Goal: Complete application form

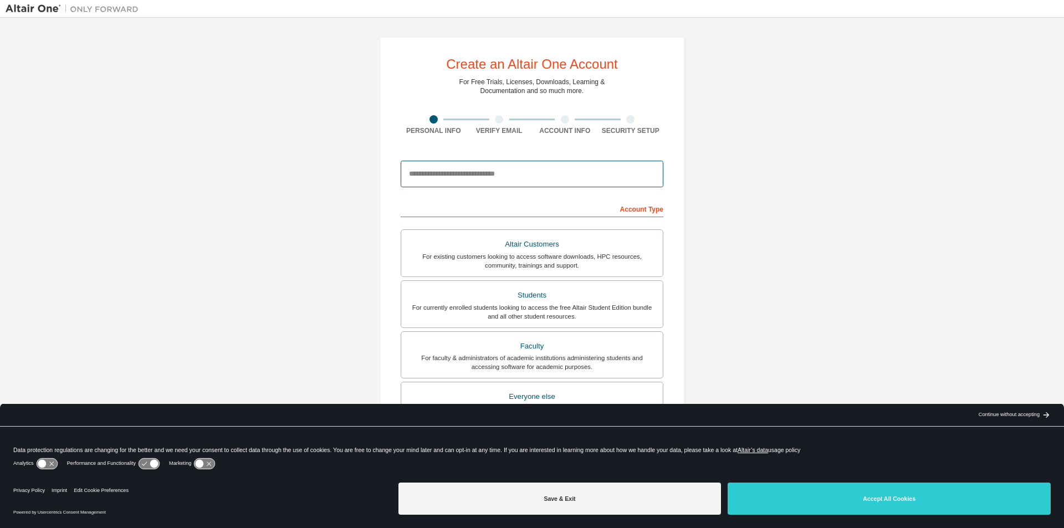
click at [413, 183] on input "email" at bounding box center [532, 174] width 263 height 27
click at [445, 180] on input "email" at bounding box center [532, 174] width 263 height 27
drag, startPoint x: 990, startPoint y: 0, endPoint x: 755, endPoint y: 91, distance: 251.8
click at [756, 90] on div "Create an Altair One Account For Free Trials, Licenses, Downloads, Learning & D…" at bounding box center [532, 316] width 1053 height 587
click at [546, 167] on input "******" at bounding box center [532, 174] width 263 height 27
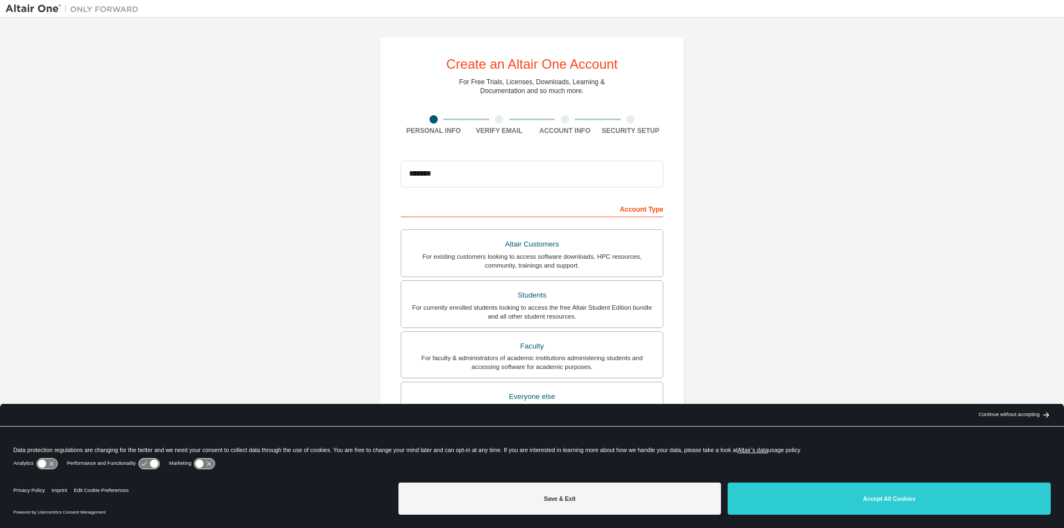
click at [800, 193] on div "Create an Altair One Account For Free Trials, Licenses, Downloads, Learning & D…" at bounding box center [532, 316] width 1053 height 587
click at [501, 164] on input "*******" at bounding box center [532, 174] width 263 height 27
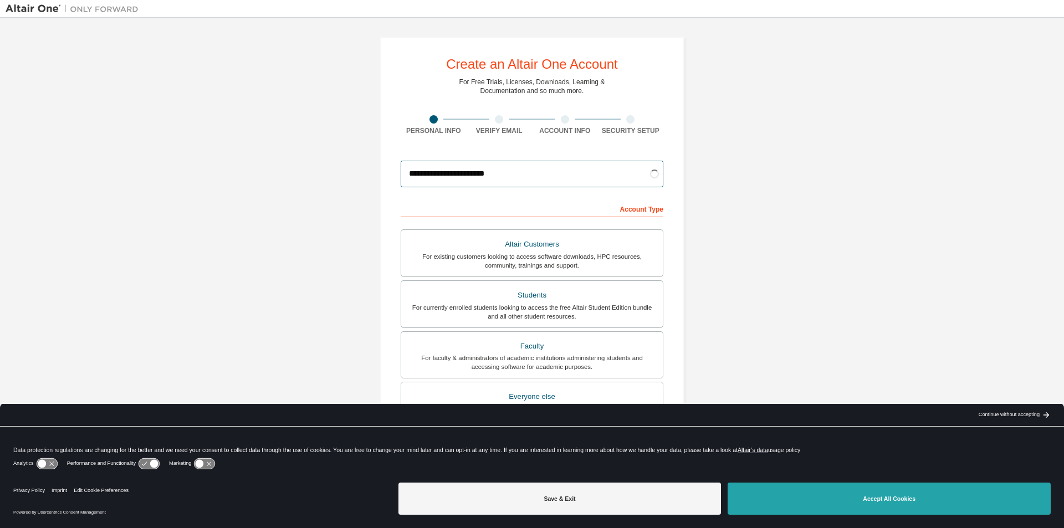
type input "**********"
click at [807, 494] on button "Accept All Cookies" at bounding box center [888, 498] width 323 height 32
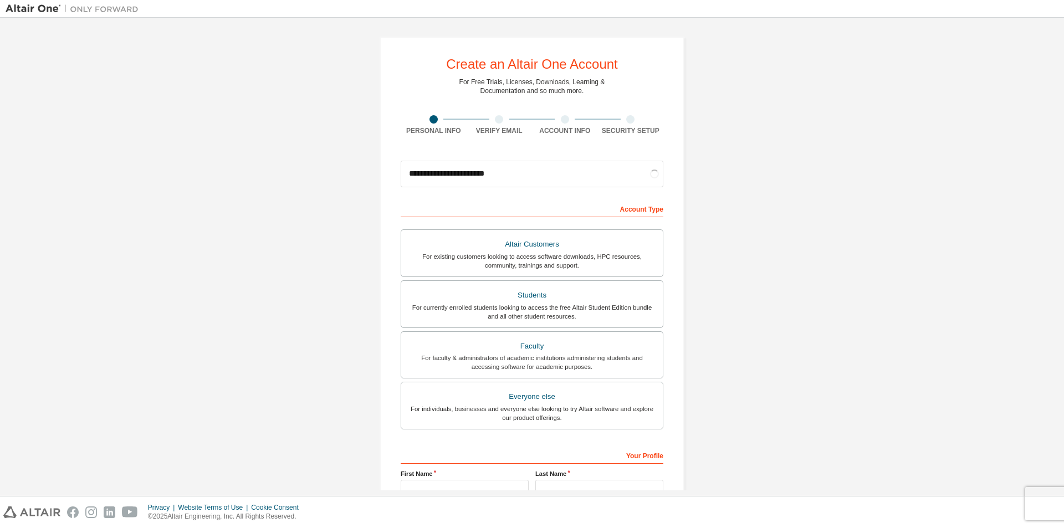
click at [766, 271] on div "**********" at bounding box center [532, 316] width 1053 height 587
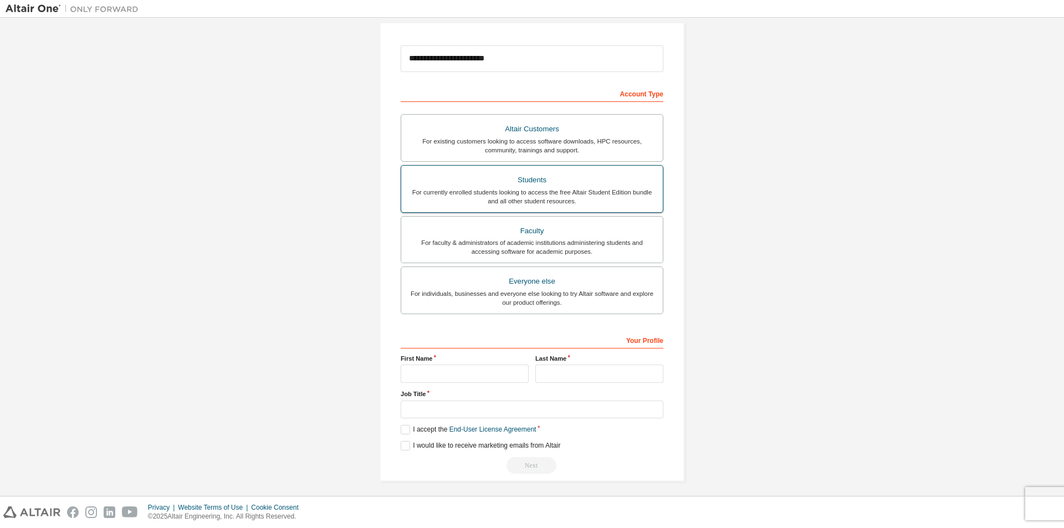
scroll to position [120, 0]
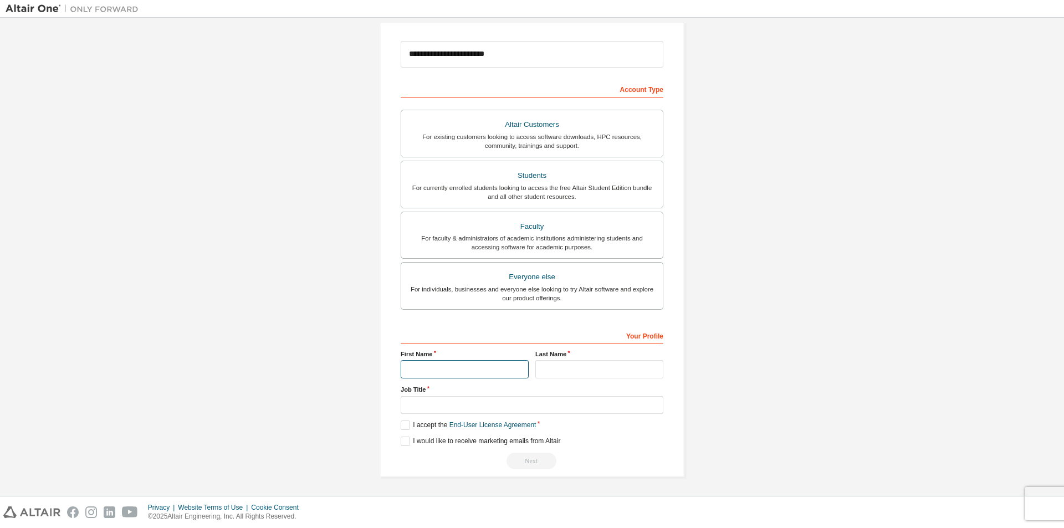
click at [489, 373] on input "text" at bounding box center [465, 369] width 128 height 18
type input "****"
type input "**********"
click at [473, 400] on input "text" at bounding box center [532, 405] width 263 height 18
type input "*******"
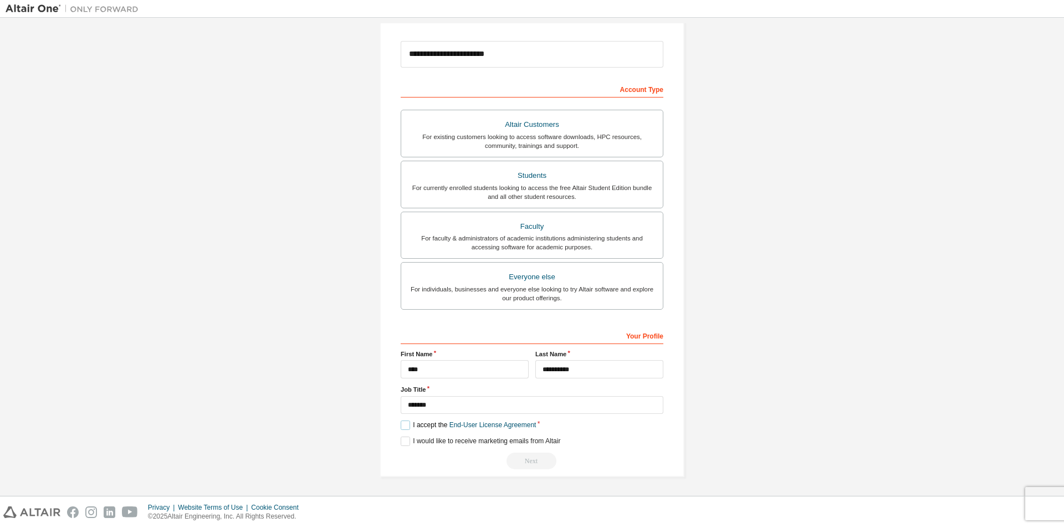
click at [420, 426] on label "I accept the End-User License Agreement" at bounding box center [468, 424] width 135 height 9
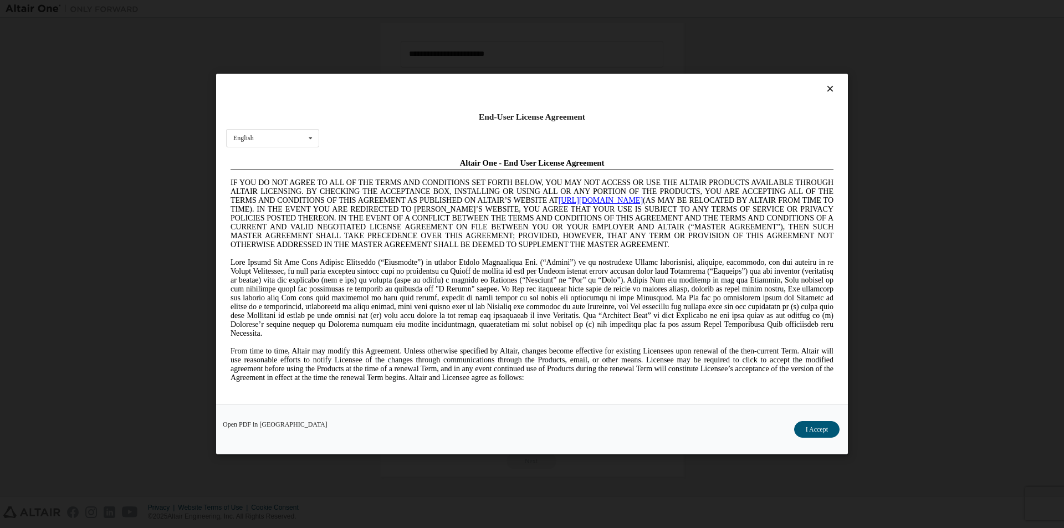
scroll to position [0, 0]
click at [820, 429] on button "I Accept" at bounding box center [816, 429] width 45 height 17
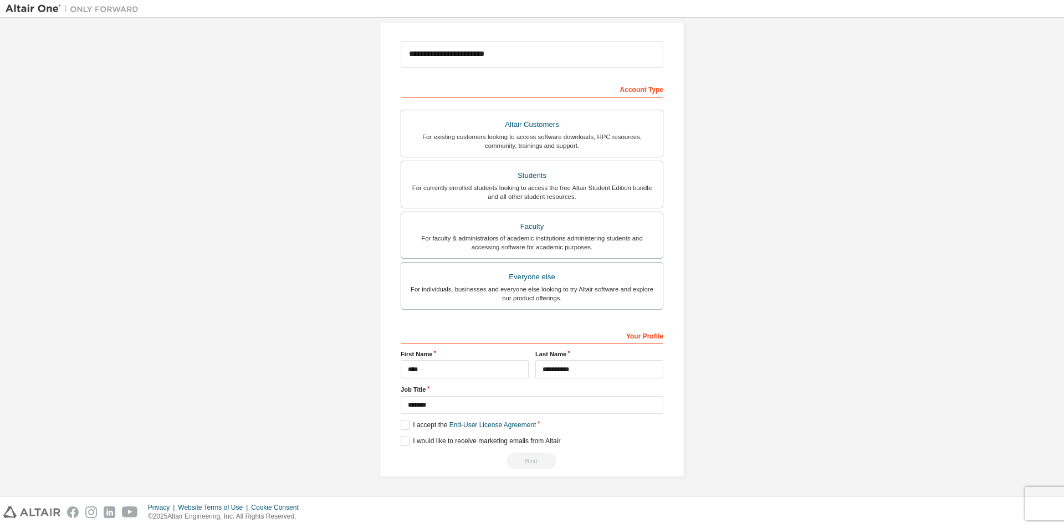
click at [530, 462] on div "Next" at bounding box center [532, 461] width 263 height 17
click at [568, 378] on input "**********" at bounding box center [599, 369] width 128 height 18
click at [727, 378] on div "**********" at bounding box center [532, 197] width 1053 height 587
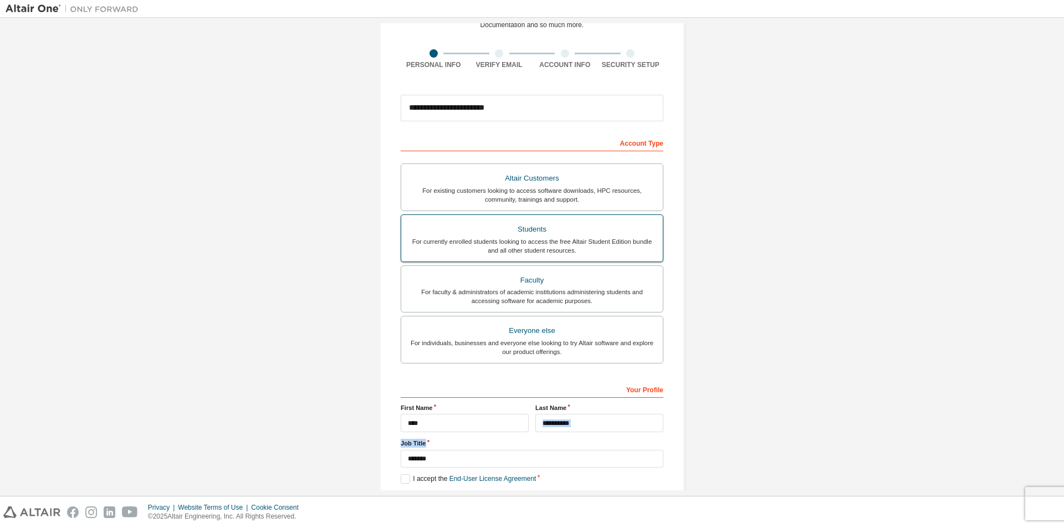
scroll to position [64, 0]
click at [574, 233] on div "Students" at bounding box center [532, 231] width 248 height 16
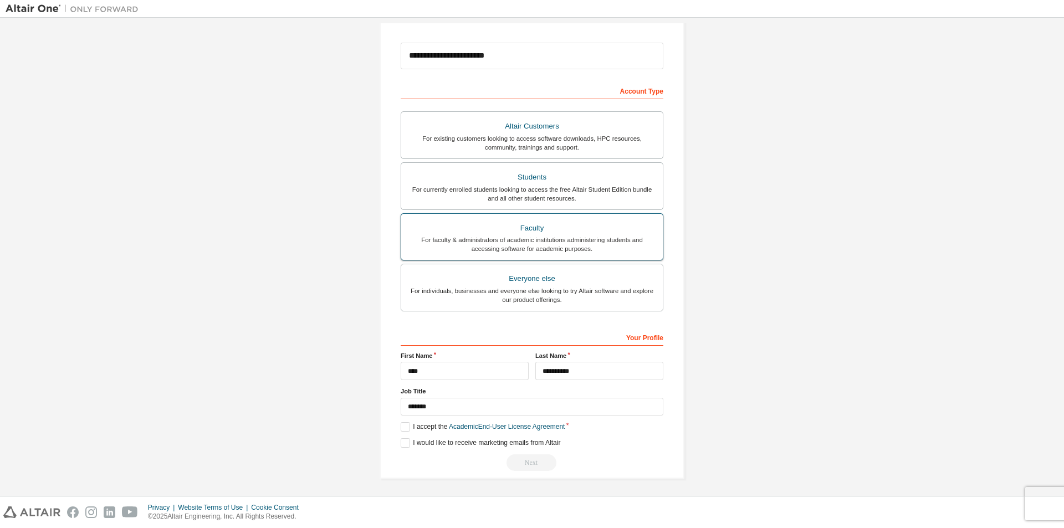
scroll to position [120, 0]
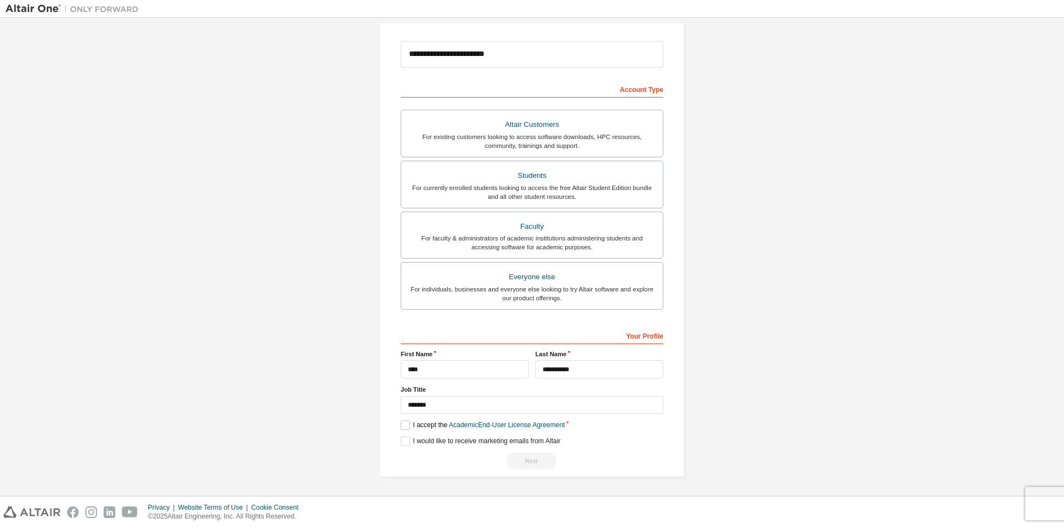
click at [410, 425] on label "I accept the Academic End-User License Agreement" at bounding box center [483, 424] width 164 height 9
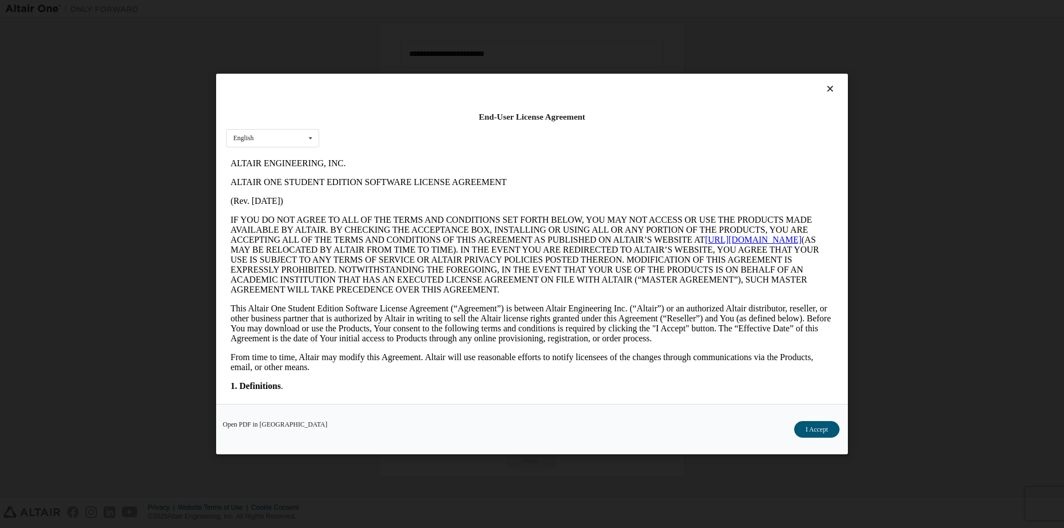
scroll to position [0, 0]
click at [813, 430] on button "I Accept" at bounding box center [816, 429] width 45 height 17
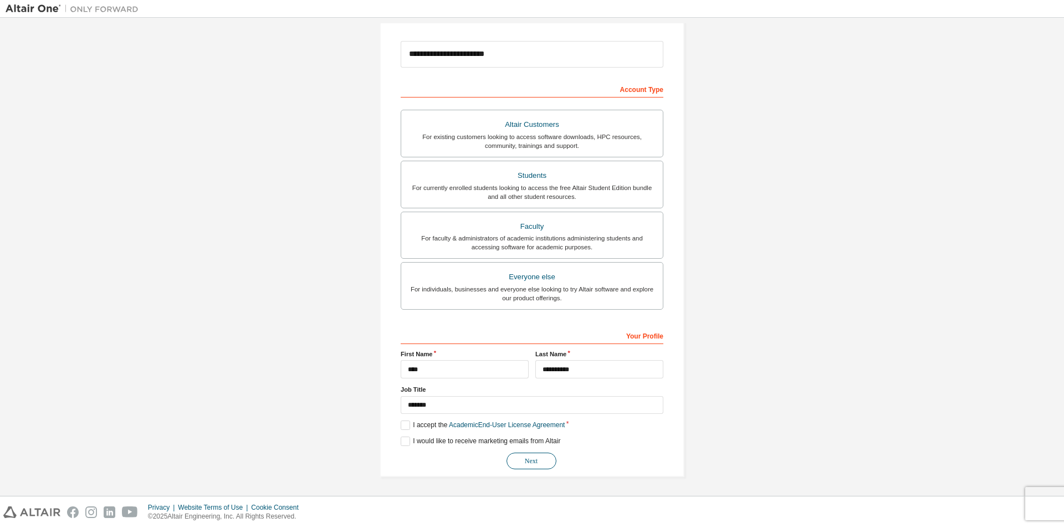
click at [528, 460] on button "Next" at bounding box center [531, 461] width 50 height 17
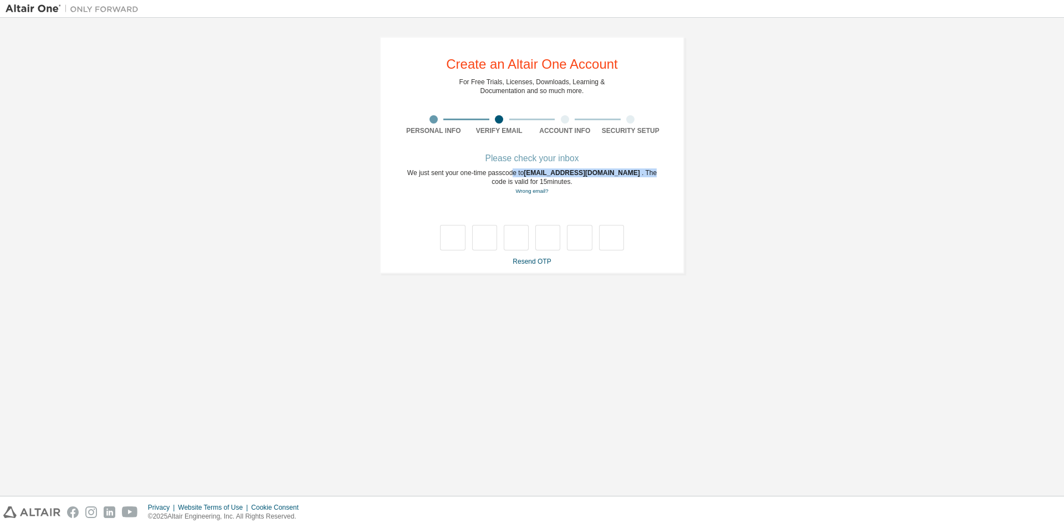
drag, startPoint x: 523, startPoint y: 174, endPoint x: 614, endPoint y: 173, distance: 91.4
click at [614, 173] on div "We just sent your one-time passcode to ebbbck-3@student.ltu.se . The code is va…" at bounding box center [532, 181] width 263 height 27
click at [633, 192] on div "We just sent your one-time passcode to ebbbck-3@student.ltu.se . The code is va…" at bounding box center [532, 181] width 263 height 27
click at [634, 192] on div "We just sent your one-time passcode to ebbbck-3@student.ltu.se . The code is va…" at bounding box center [532, 181] width 263 height 27
click at [634, 191] on div "We just sent your one-time passcode to ebbbck-3@student.ltu.se . The code is va…" at bounding box center [532, 181] width 263 height 27
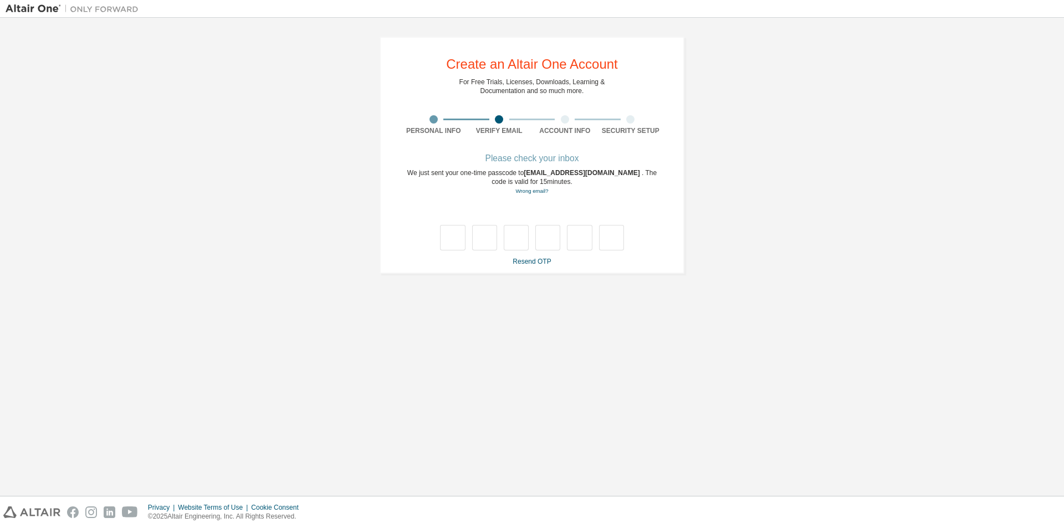
click at [611, 176] on div "We just sent your one-time passcode to ebbbck-3@student.ltu.se . The code is va…" at bounding box center [532, 181] width 263 height 27
click at [611, 175] on div "We just sent your one-time passcode to ebbbck-3@student.ltu.se . The code is va…" at bounding box center [532, 181] width 263 height 27
click at [611, 174] on div "We just sent your one-time passcode to ebbbck-3@student.ltu.se . The code is va…" at bounding box center [532, 181] width 263 height 27
click at [568, 173] on span "ebbbck-3@student.ltu.se" at bounding box center [582, 173] width 118 height 8
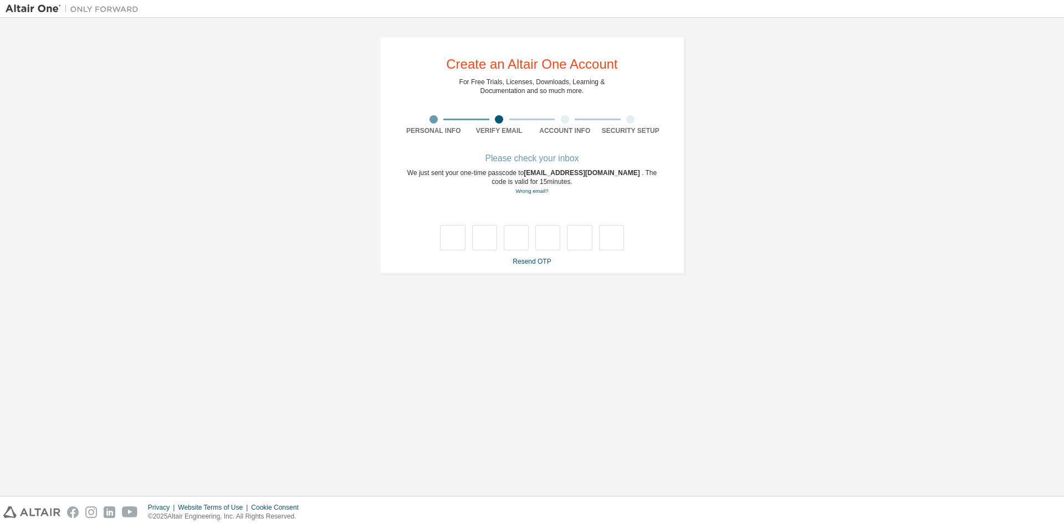
click at [549, 160] on div "Please check your inbox" at bounding box center [532, 158] width 263 height 7
click at [530, 158] on div "Please check your inbox" at bounding box center [532, 158] width 263 height 7
click at [607, 155] on div "**********" at bounding box center [531, 155] width 305 height 237
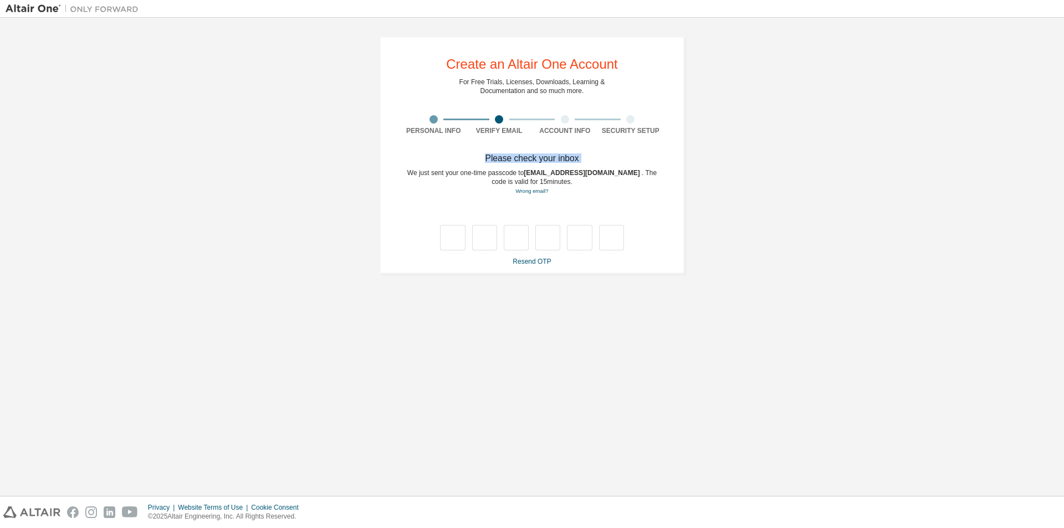
click at [593, 159] on div "Please check your inbox" at bounding box center [532, 158] width 263 height 7
click at [584, 156] on div "Please check your inbox" at bounding box center [532, 158] width 263 height 7
click at [583, 156] on div "Please check your inbox" at bounding box center [532, 158] width 263 height 7
click at [455, 235] on input "text" at bounding box center [452, 237] width 25 height 25
type input "*"
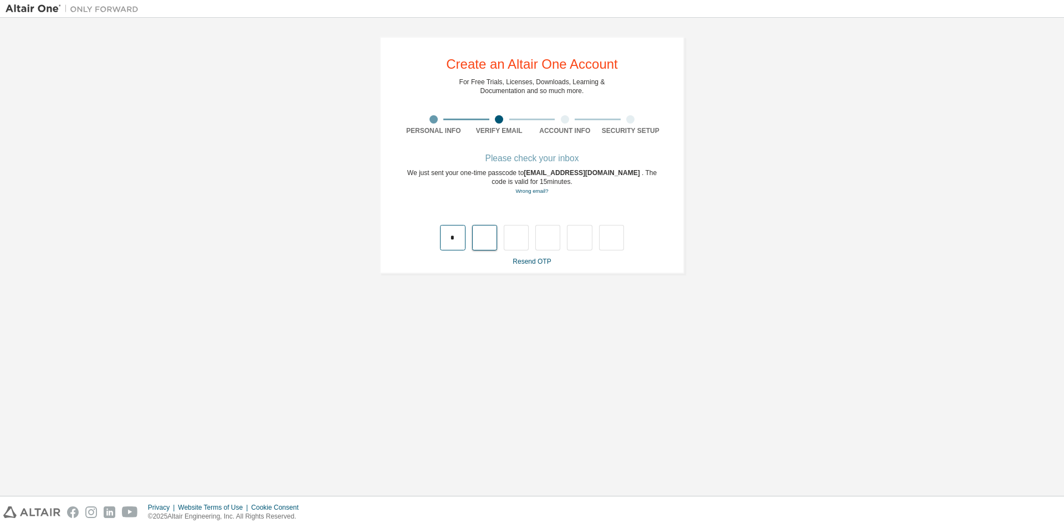
type input "*"
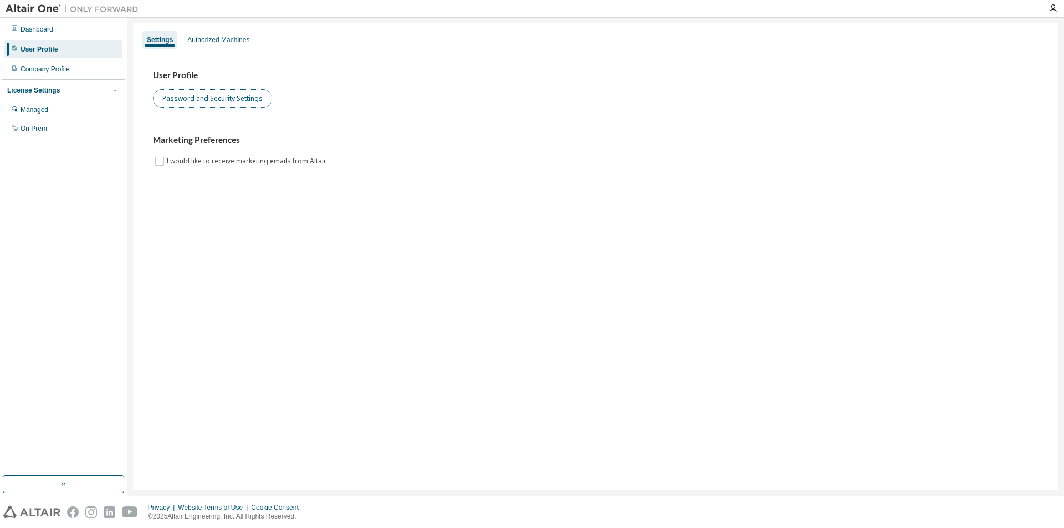
click at [220, 91] on button "Password and Security Settings" at bounding box center [212, 98] width 119 height 19
click at [234, 100] on button "Password and Security Settings" at bounding box center [212, 98] width 119 height 19
click at [207, 102] on button "Password and Security Settings" at bounding box center [212, 98] width 119 height 19
click at [50, 32] on div "Dashboard" at bounding box center [36, 29] width 33 height 9
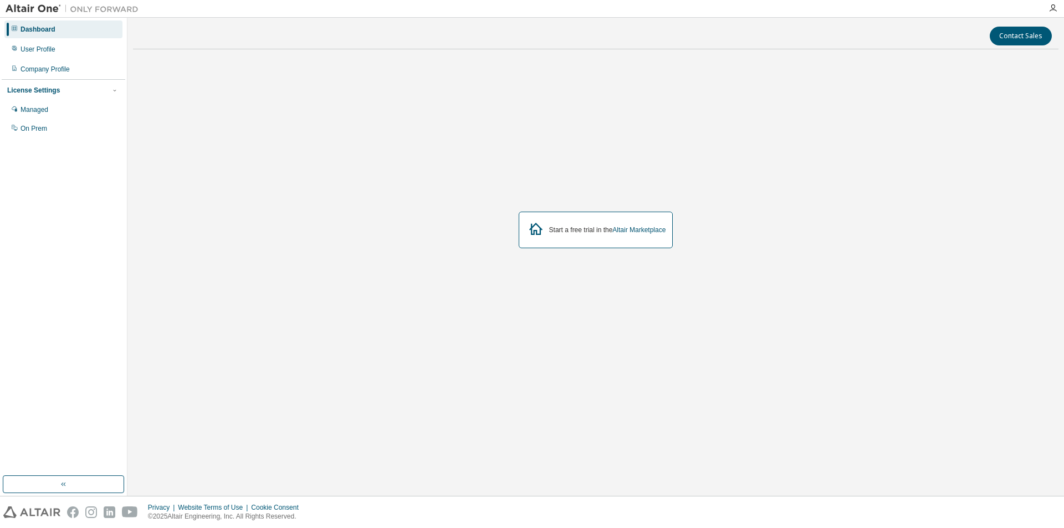
click at [35, 9] on img at bounding box center [75, 8] width 138 height 11
click at [74, 8] on img at bounding box center [75, 8] width 138 height 11
